Goal: Book appointment/travel/reservation

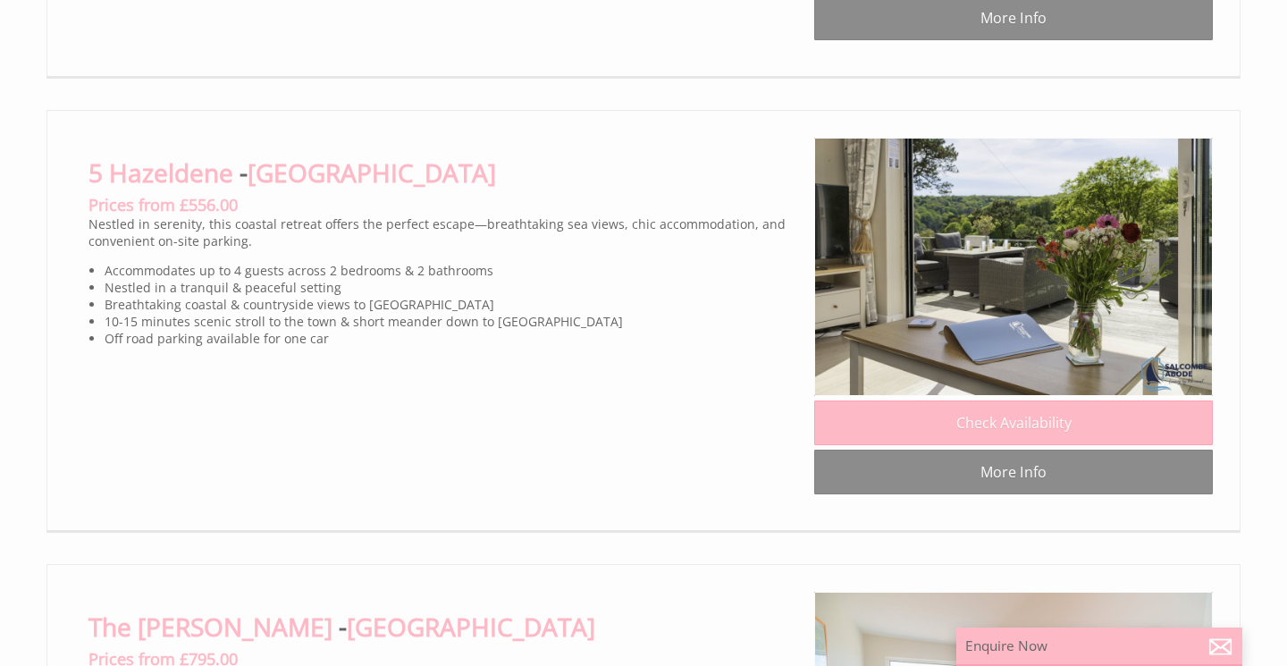
scroll to position [2428, 0]
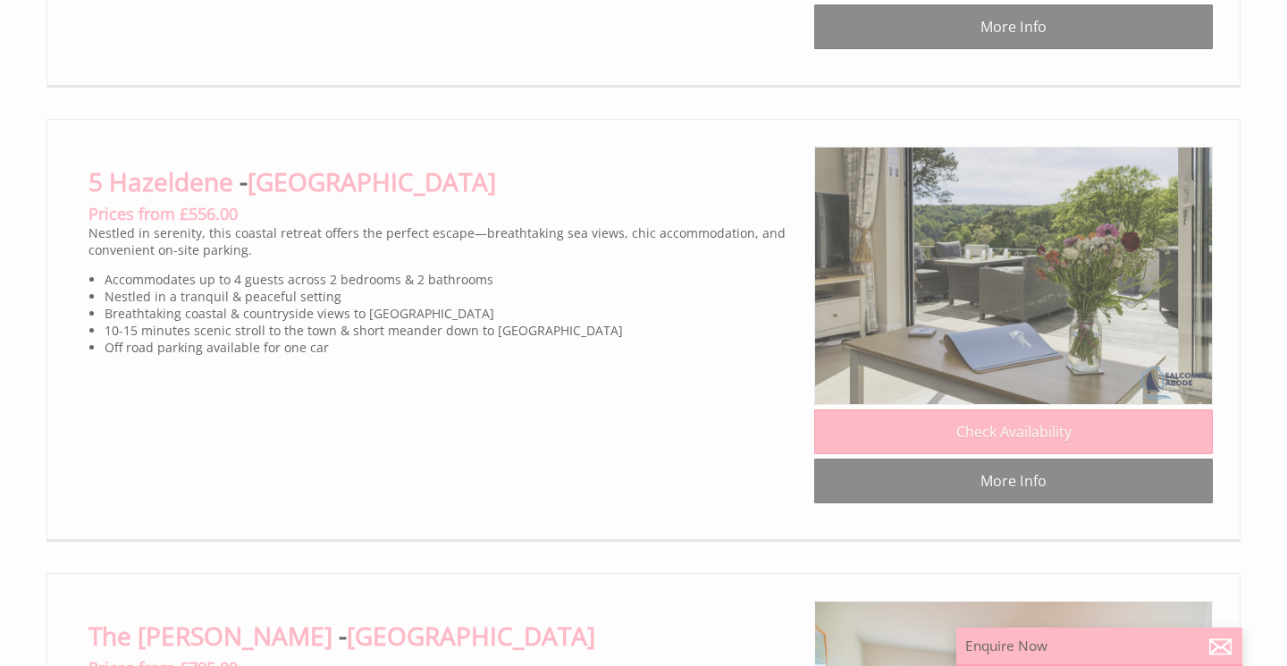
click at [1030, 282] on img at bounding box center [1013, 276] width 399 height 258
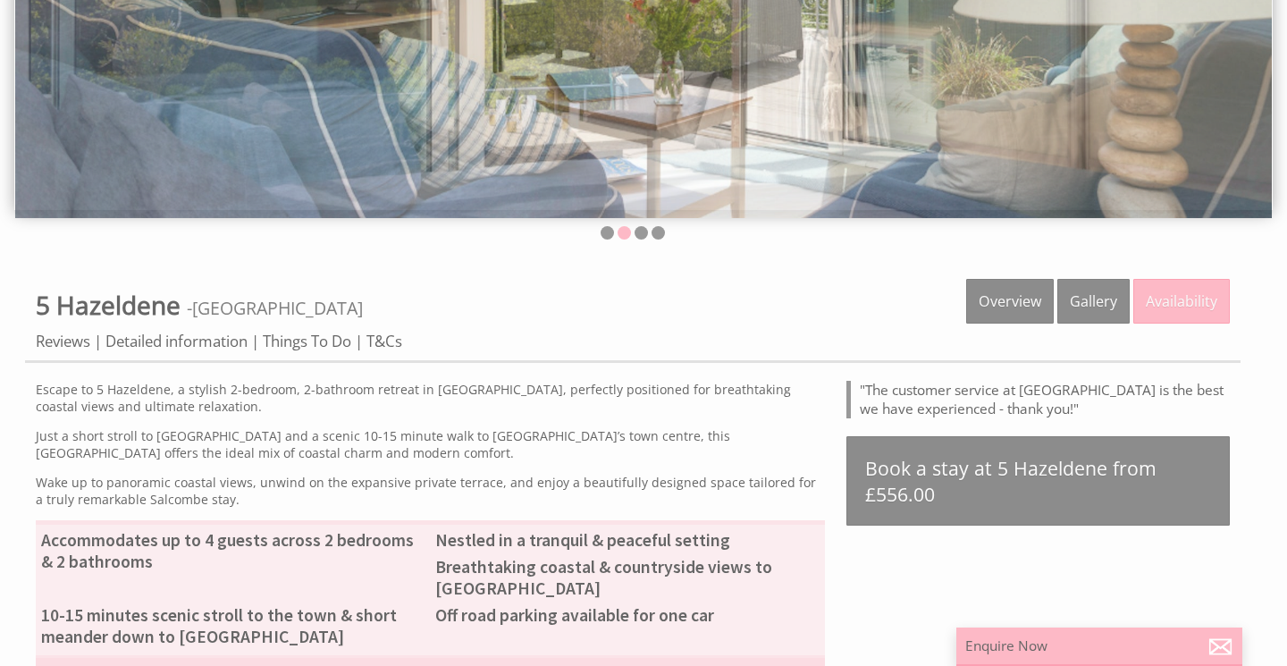
scroll to position [358, 0]
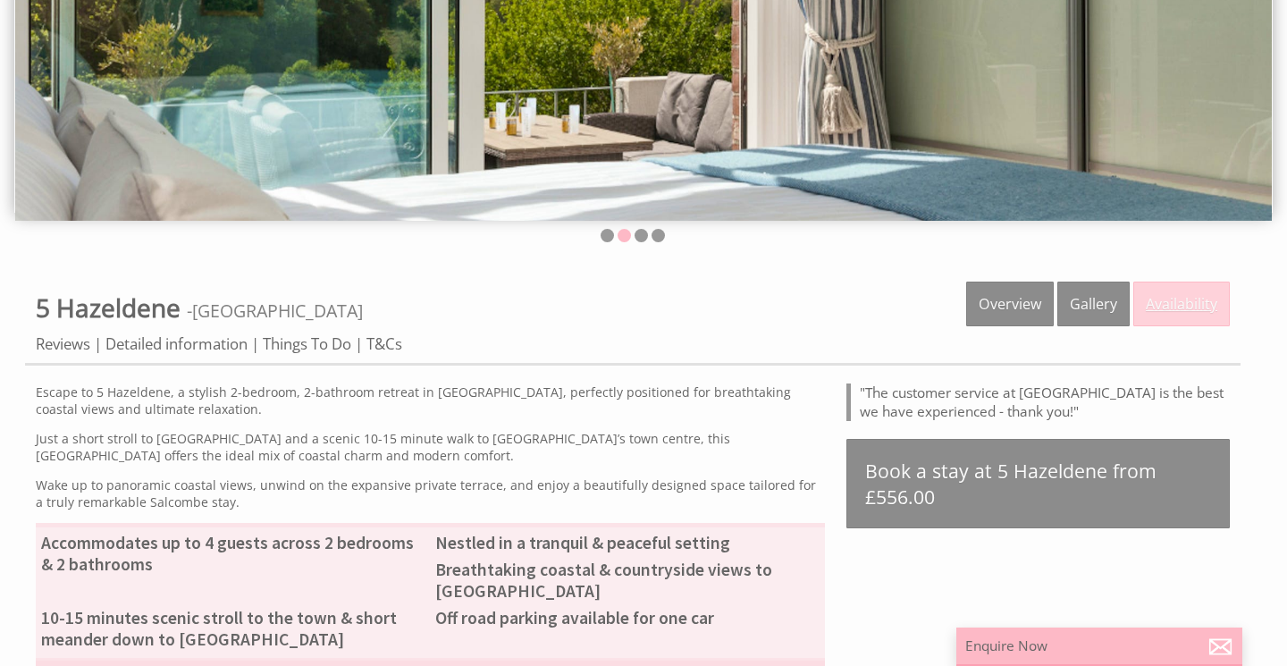
click at [1183, 302] on link "Availability" at bounding box center [1181, 304] width 97 height 45
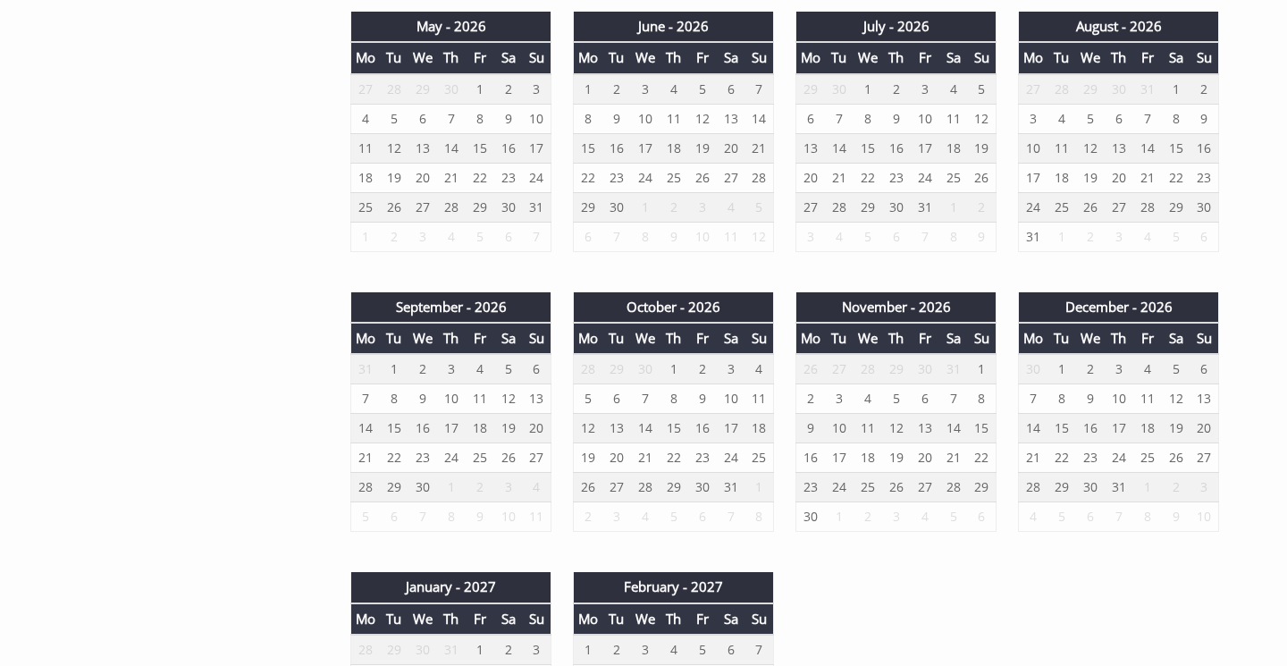
scroll to position [1297, 0]
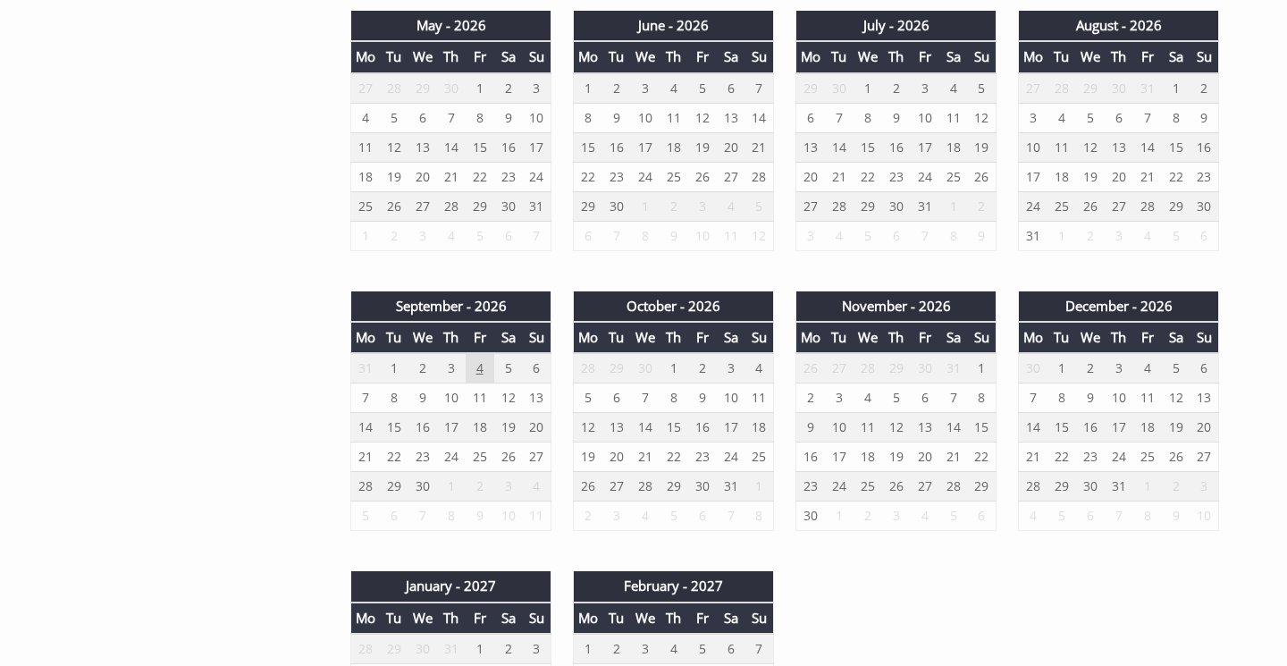
click at [481, 366] on td "4" at bounding box center [480, 368] width 29 height 30
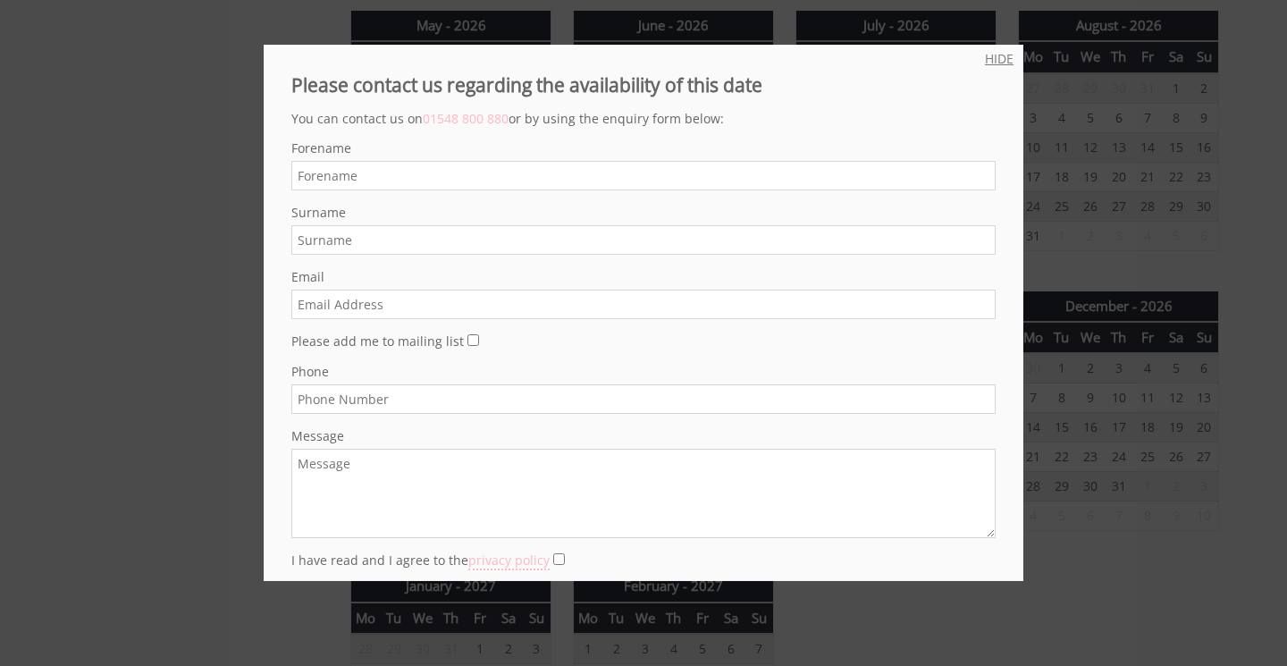
click at [1002, 57] on link "HIDE" at bounding box center [999, 58] width 29 height 17
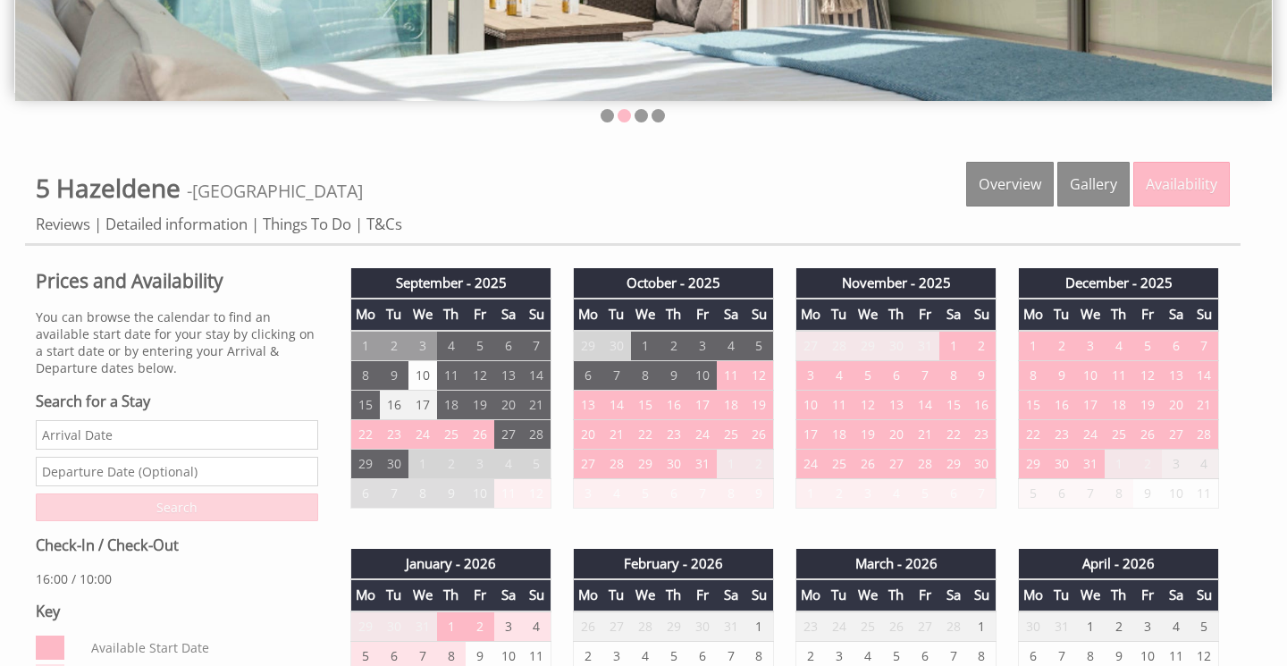
scroll to position [474, 0]
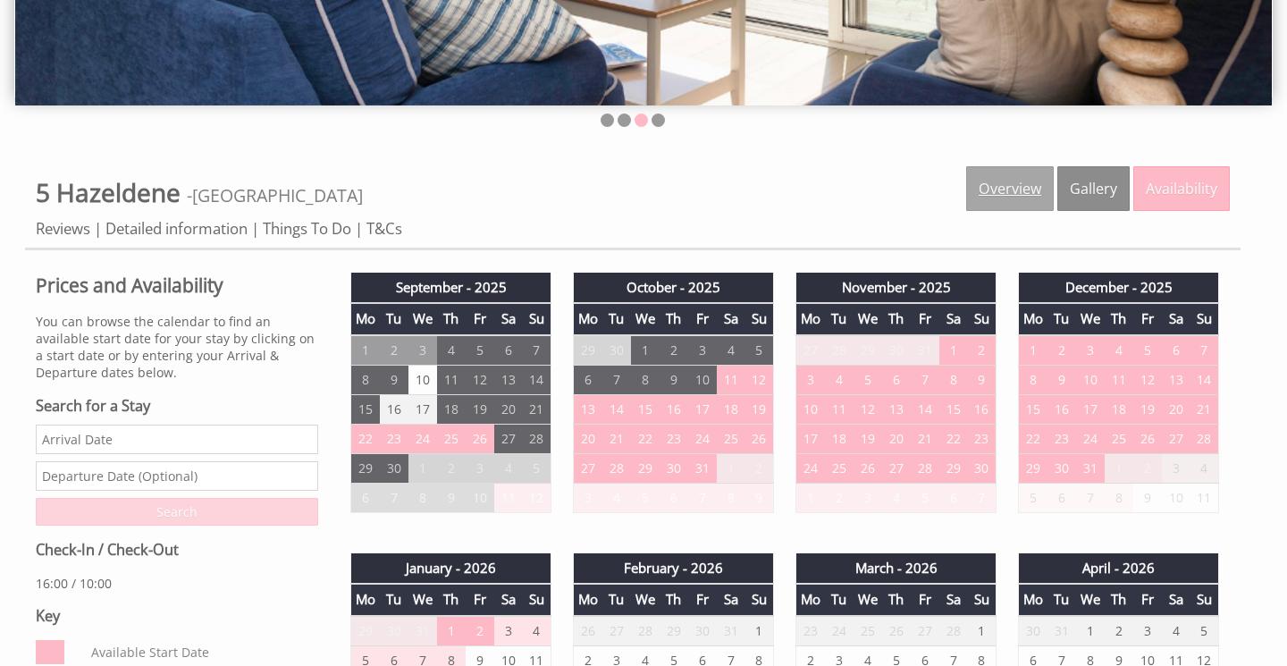
click at [1016, 181] on link "Overview" at bounding box center [1010, 188] width 88 height 45
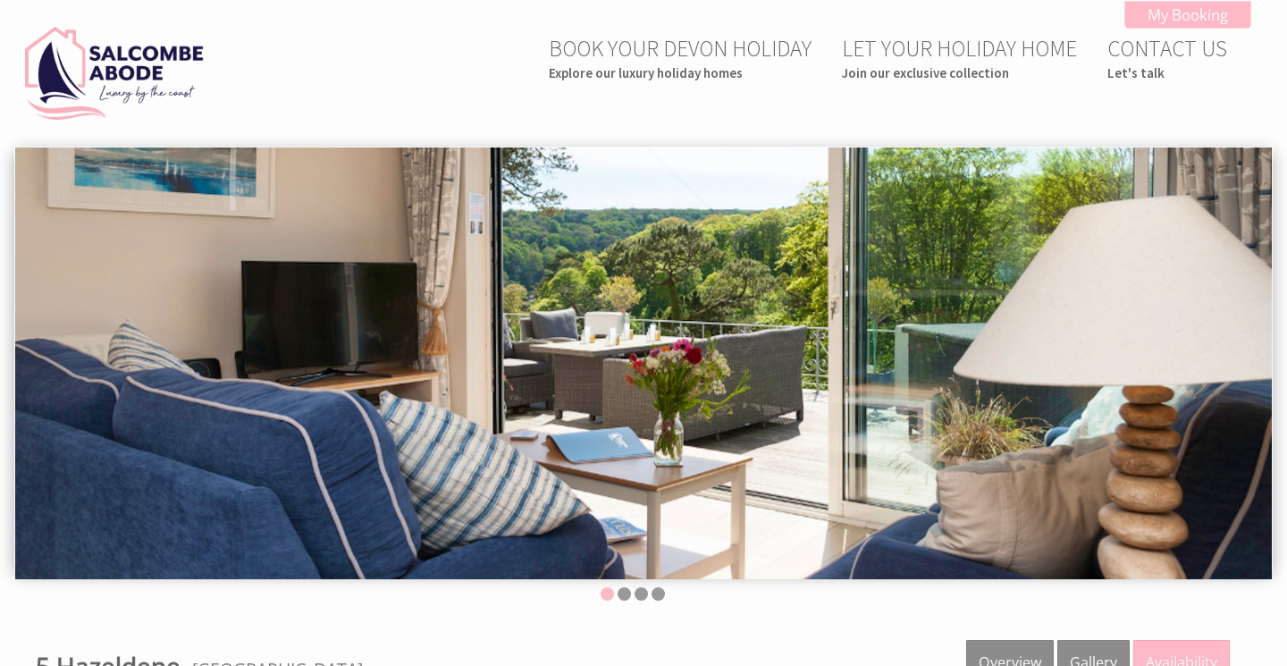
scroll to position [474, 0]
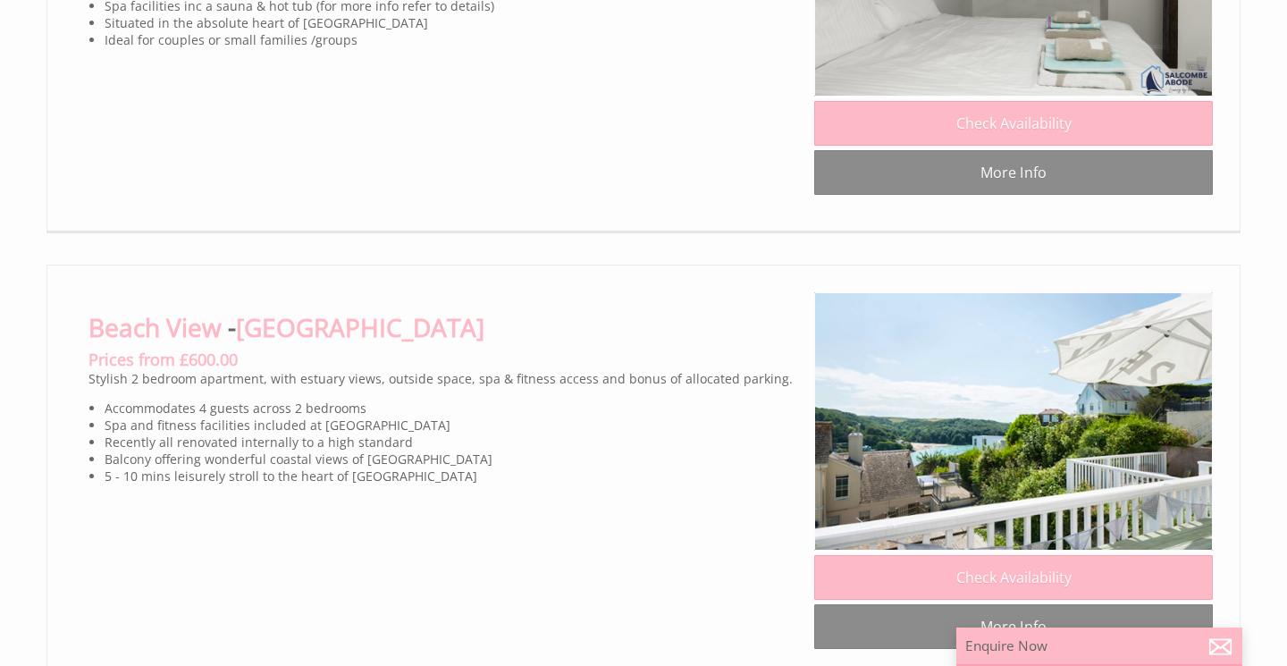
scroll to position [4560, 0]
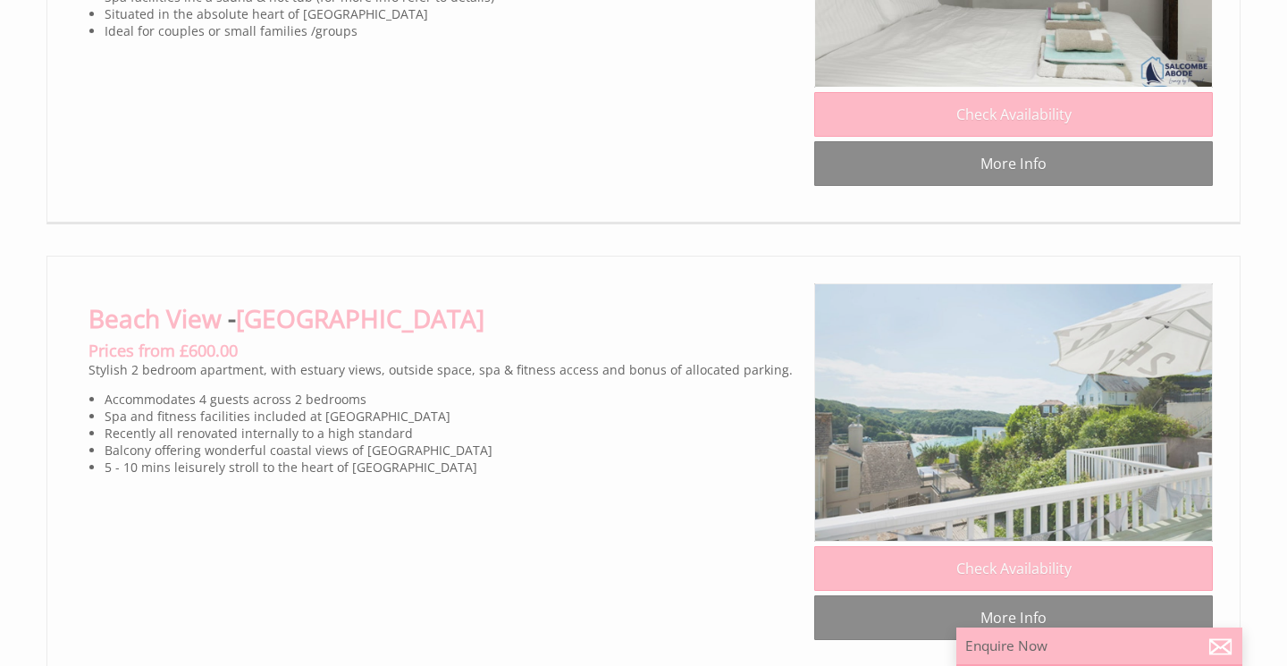
click at [1018, 283] on img at bounding box center [1013, 412] width 399 height 258
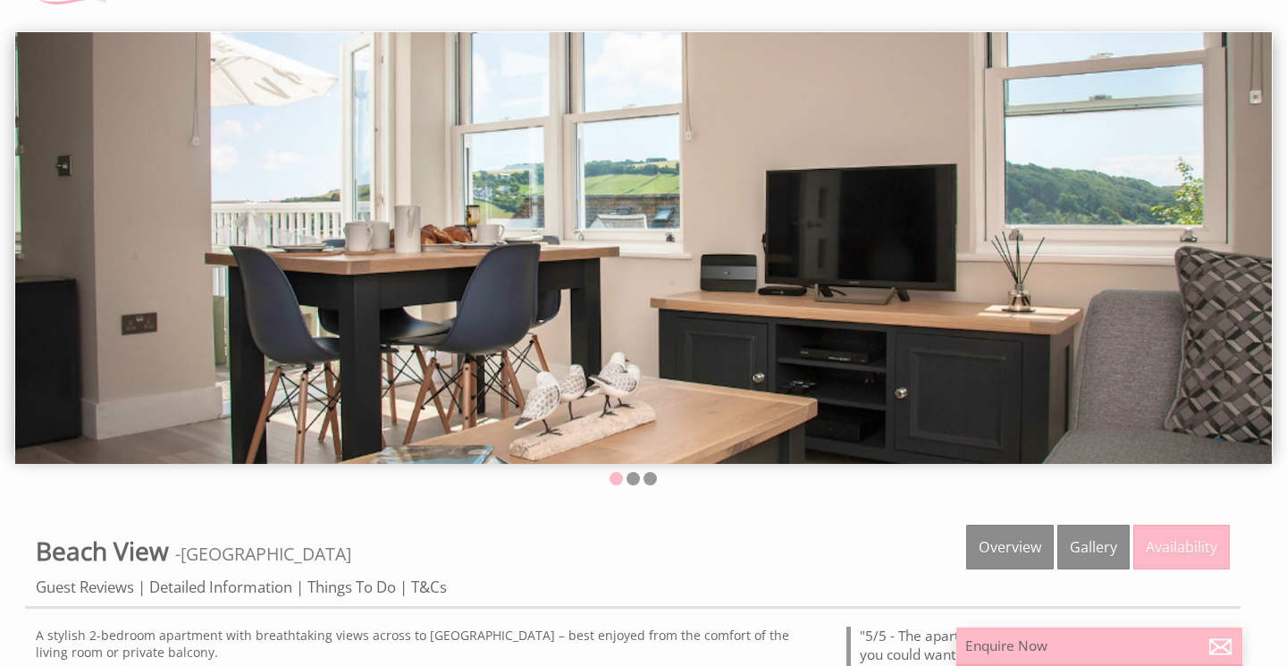
scroll to position [121, 0]
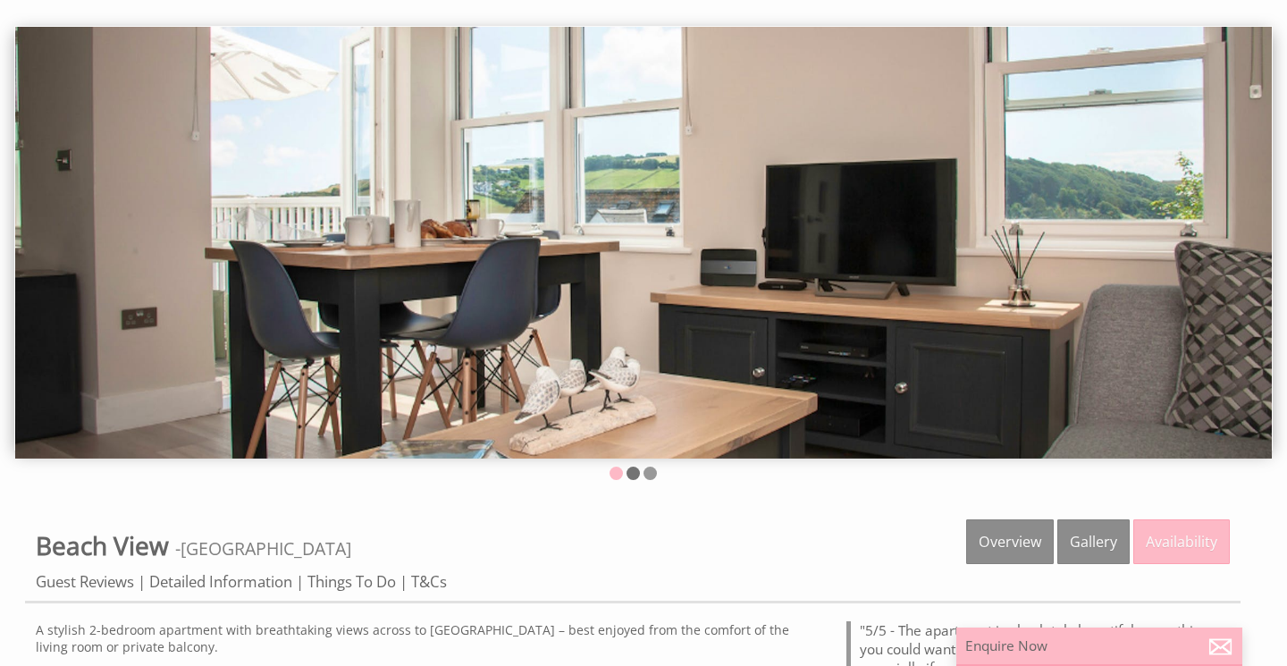
click at [634, 475] on li at bounding box center [633, 473] width 13 height 13
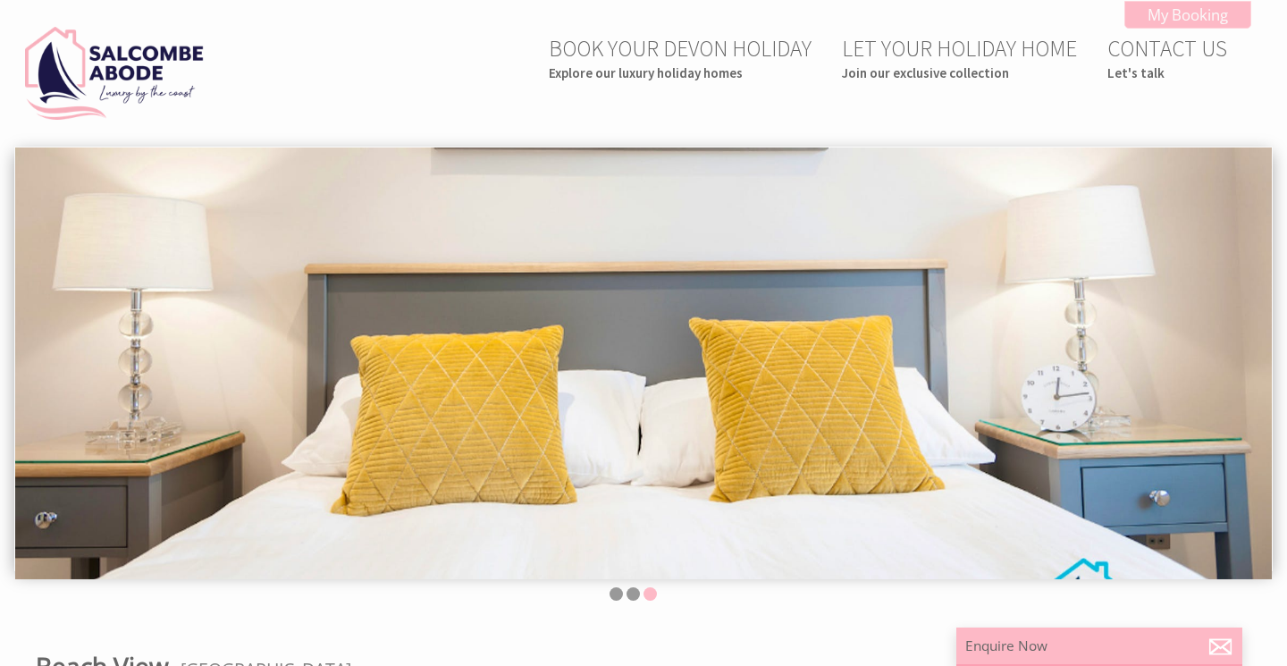
scroll to position [0, 0]
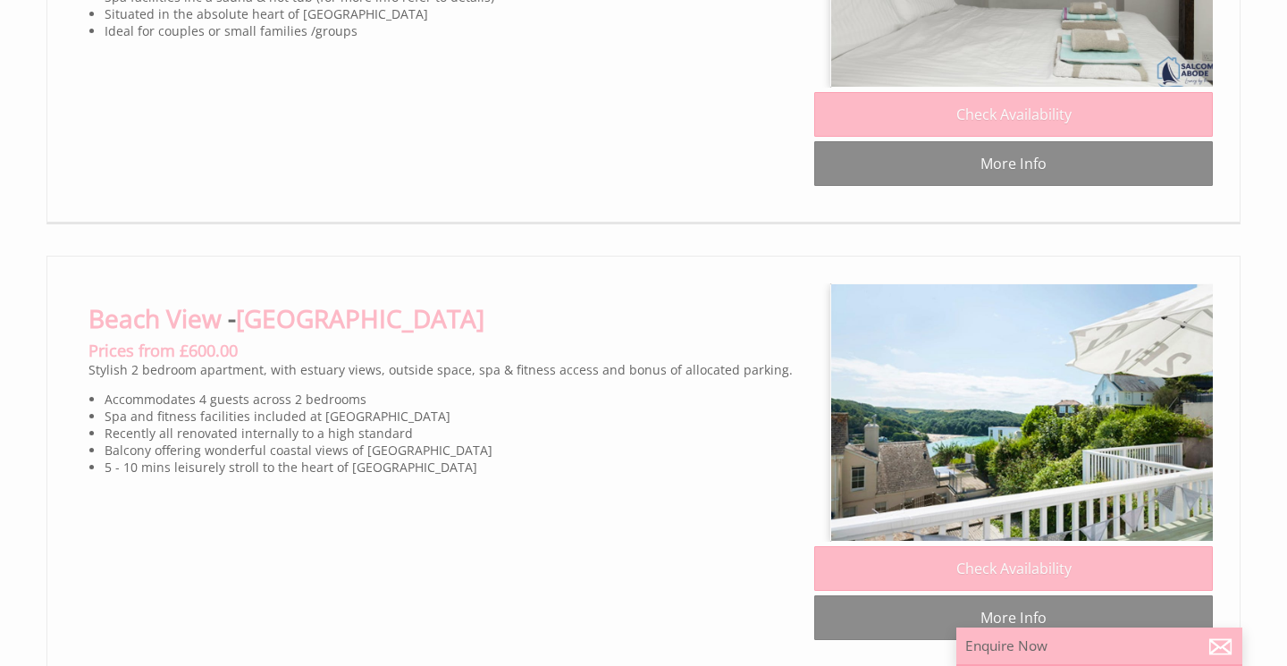
scroll to position [0, 16]
